Goal: Browse casually

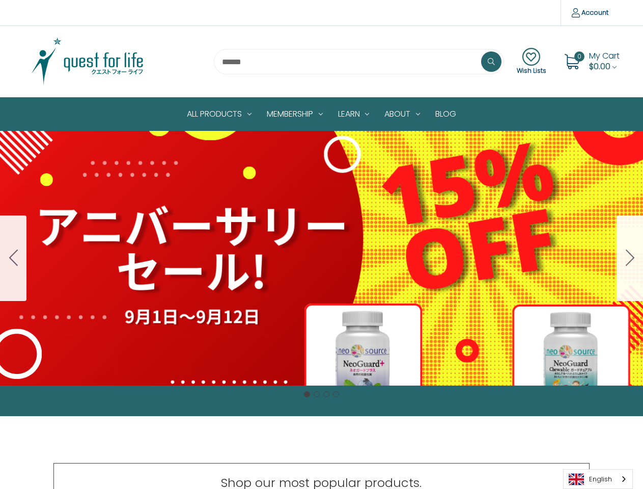
click at [321, 244] on div "Cell Protection Set Normally $188 On Sale for $160 $28 OFF [DATE] to [DATE] 1 t…" at bounding box center [321, 258] width 643 height 255
click at [321, 258] on div "Cell Protection Set Normally $188 On Sale for $160 $28 OFF [DATE] to [DATE] 1 t…" at bounding box center [321, 258] width 643 height 255
click at [13, 258] on icon "Go to slide 4" at bounding box center [13, 258] width 9 height 16
click at [630, 258] on icon "Go to slide 1" at bounding box center [630, 258] width 9 height 16
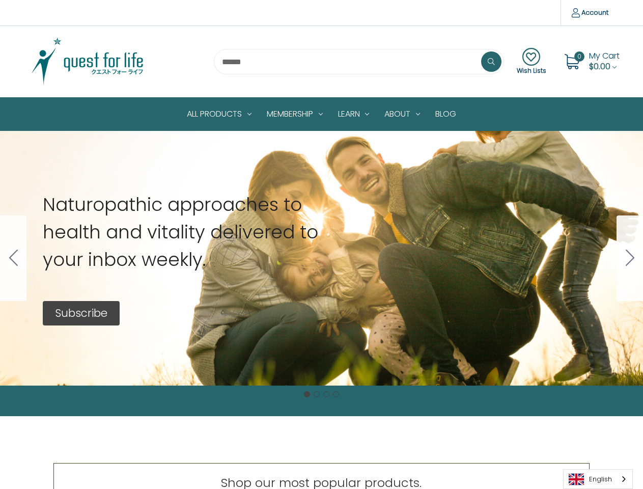
click at [307, 394] on button "Go to slide 1" at bounding box center [307, 394] width 6 height 6
click at [317, 394] on button "Go to slide 2" at bounding box center [317, 394] width 6 height 6
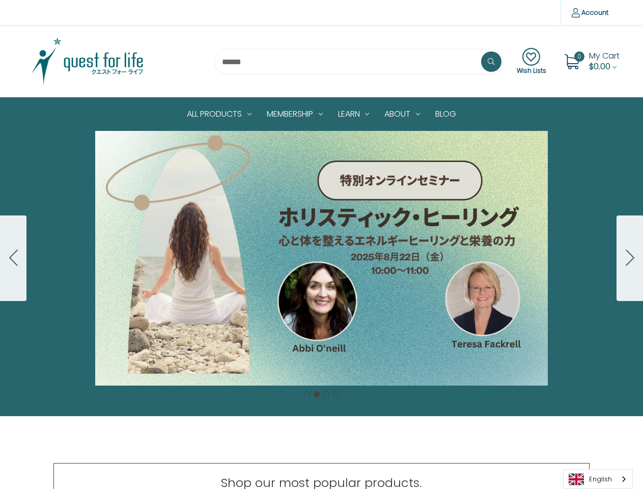
click at [326, 394] on button "Go to slide 3" at bounding box center [326, 394] width 6 height 6
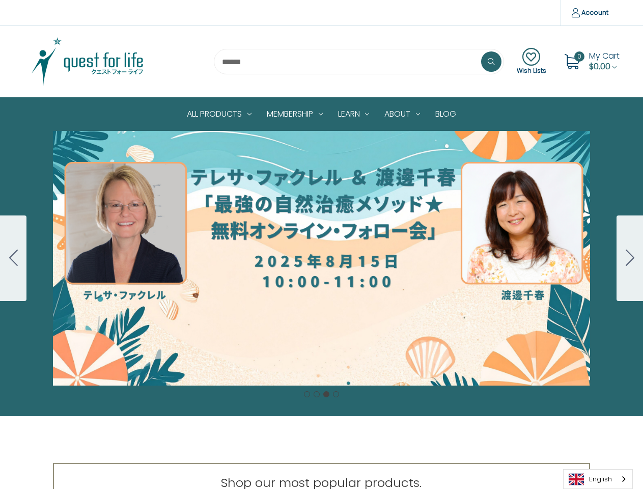
click at [336, 394] on button "Go to slide 4" at bounding box center [336, 394] width 6 height 6
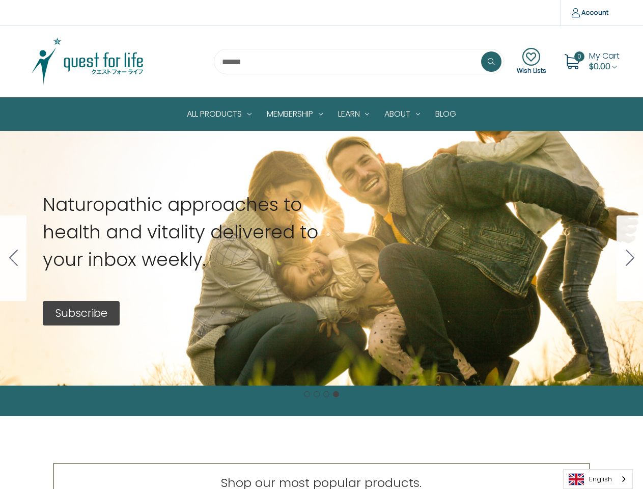
click at [598, 479] on link "English" at bounding box center [598, 479] width 69 height 19
